Goal: Navigation & Orientation: Find specific page/section

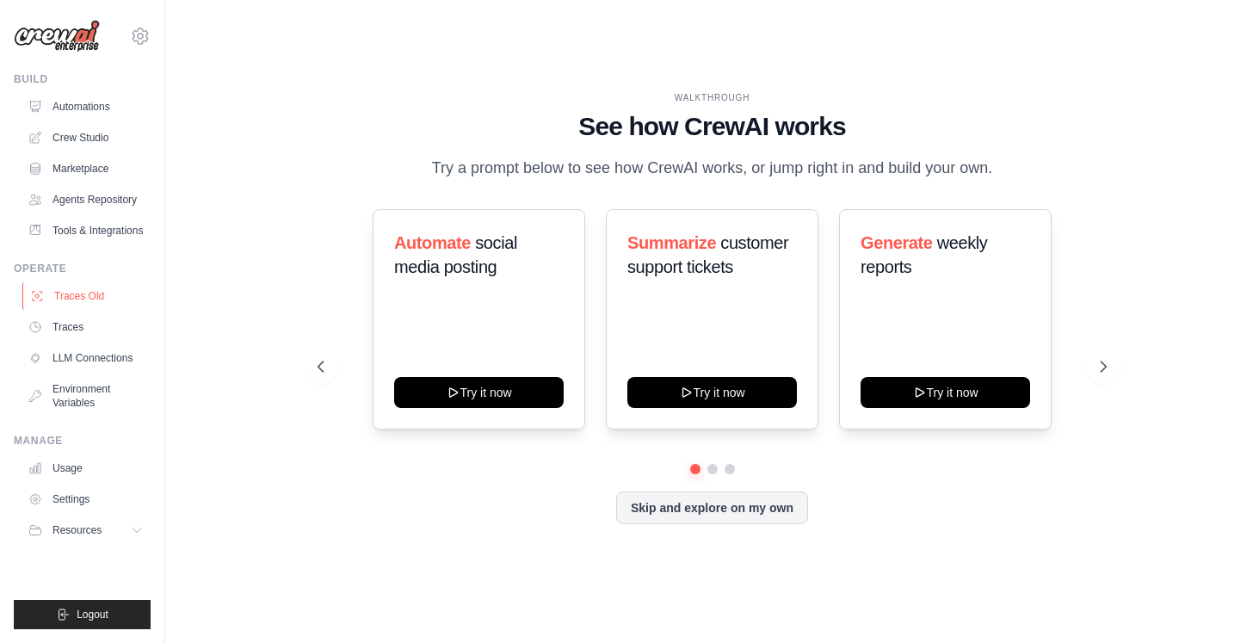
click at [82, 291] on link "Traces Old" at bounding box center [87, 296] width 130 height 28
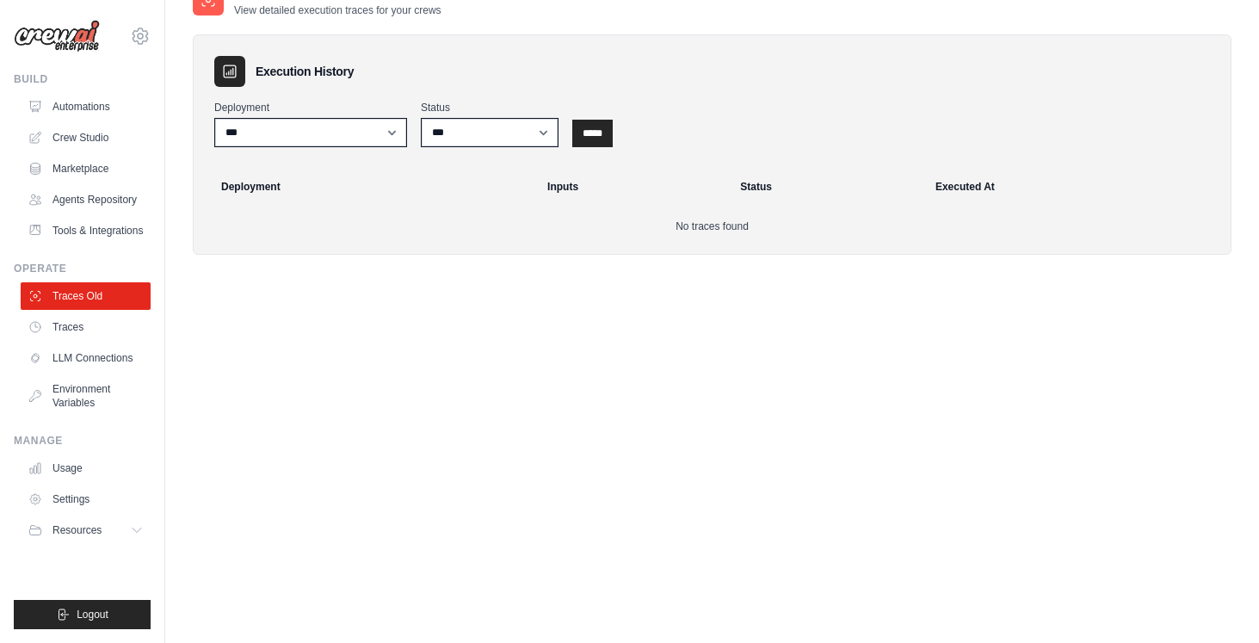
scroll to position [146, 0]
click at [89, 312] on ul "Traces Old Traces LLM Connections Environment Variables" at bounding box center [86, 349] width 130 height 134
click at [86, 324] on link "Traces" at bounding box center [87, 327] width 130 height 28
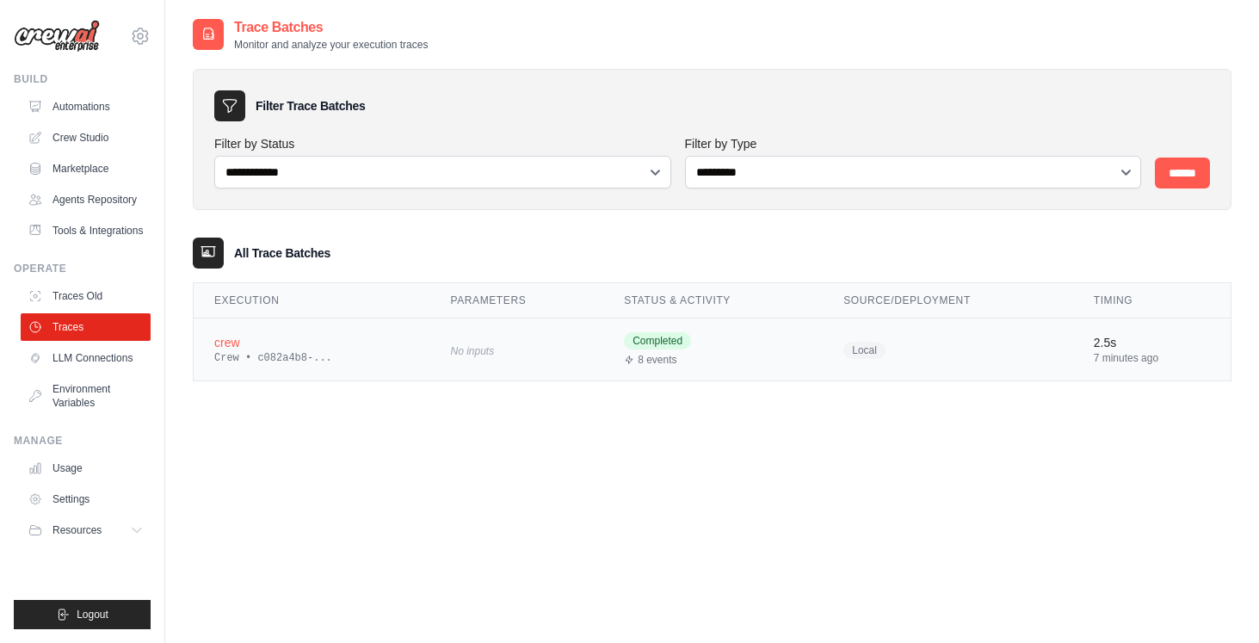
click at [328, 344] on div "crew" at bounding box center [311, 342] width 194 height 17
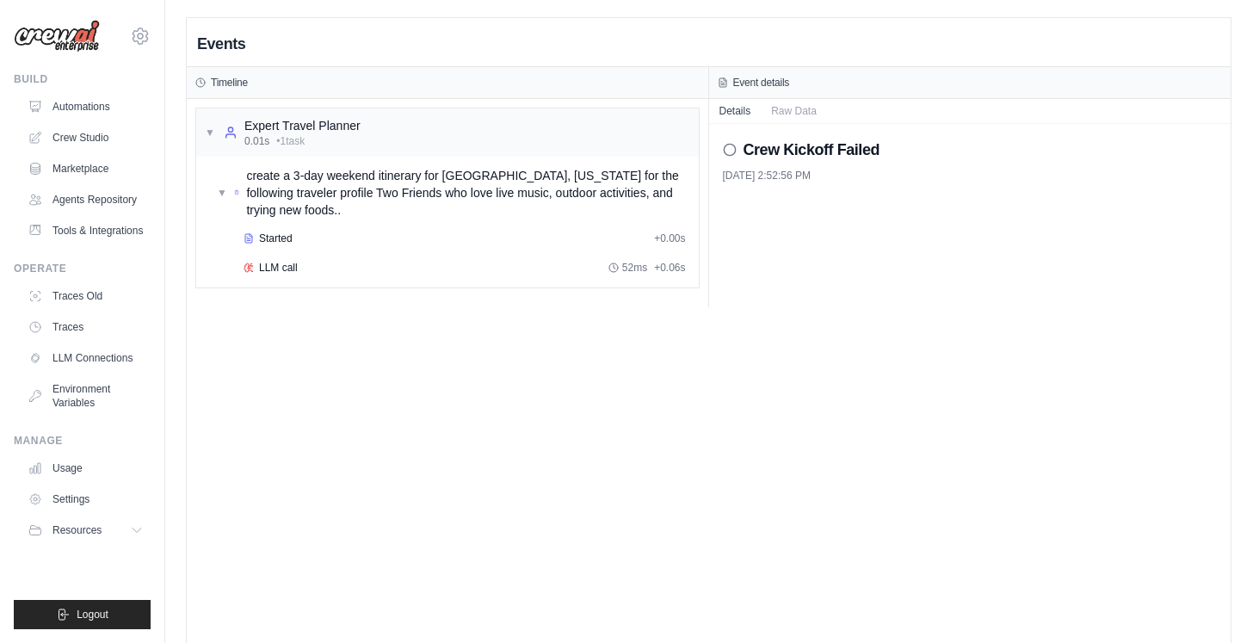
click at [80, 343] on ul "Traces Old Traces LLM Connections Environment Variables" at bounding box center [86, 349] width 130 height 134
click at [90, 332] on link "Traces" at bounding box center [87, 327] width 130 height 28
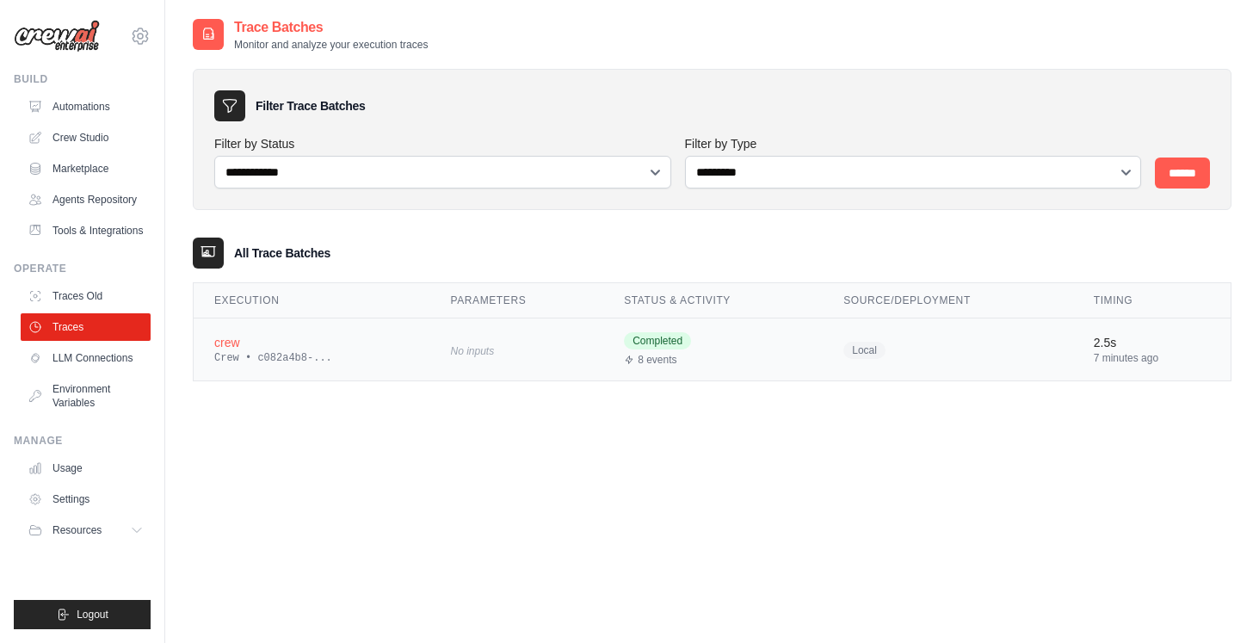
click at [756, 319] on td "Completed 8 events" at bounding box center [712, 349] width 219 height 63
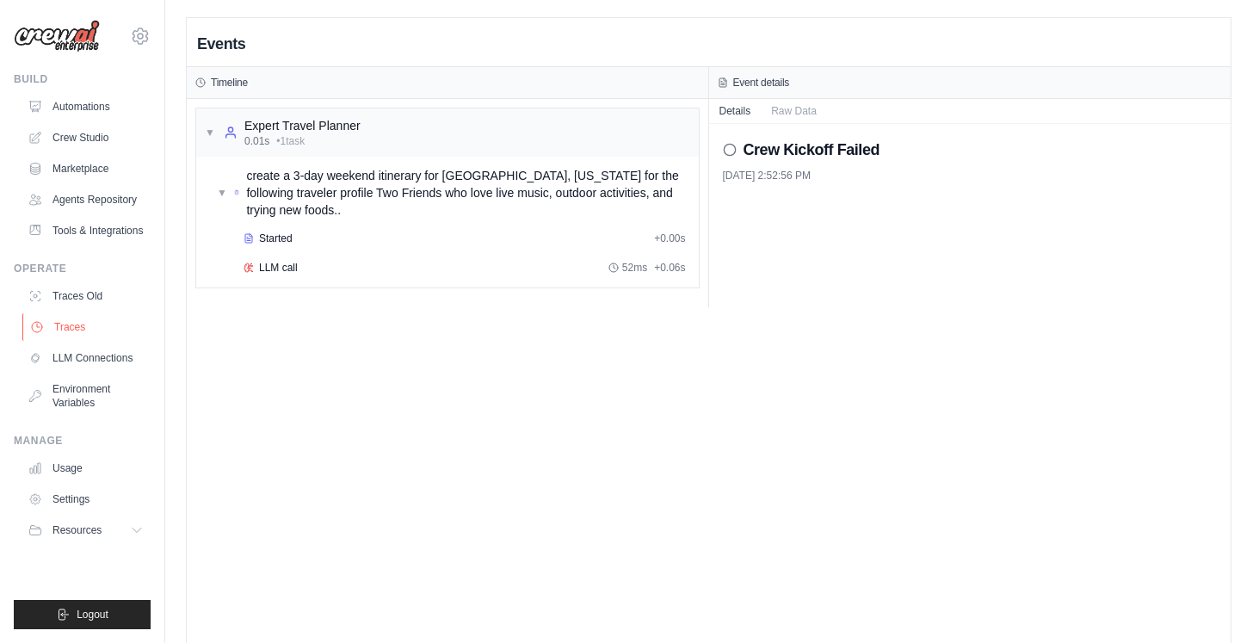
click at [102, 337] on link "Traces" at bounding box center [87, 327] width 130 height 28
